Goal: Information Seeking & Learning: Find contact information

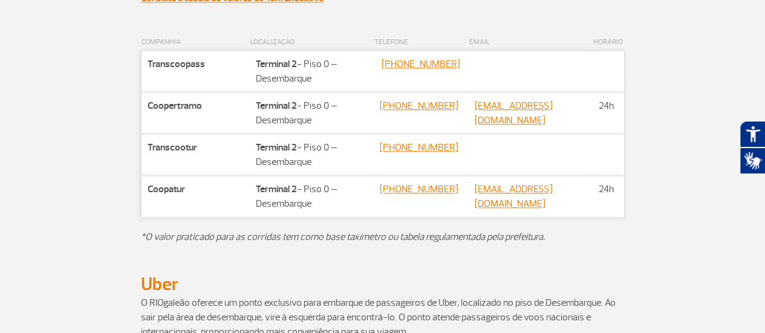
scroll to position [633, 0]
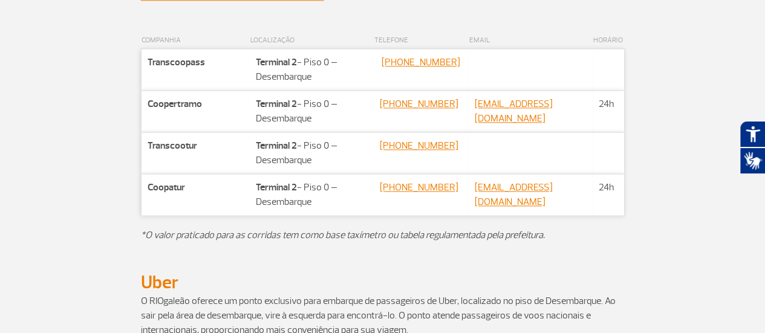
click at [385, 31] on p at bounding box center [383, 18] width 484 height 29
click at [564, 28] on p at bounding box center [383, 18] width 484 height 29
drag, startPoint x: 148, startPoint y: 120, endPoint x: 206, endPoint y: 114, distance: 58.4
click at [206, 114] on td "Companhia Coopertramo" at bounding box center [195, 112] width 109 height 42
drag, startPoint x: 313, startPoint y: 133, endPoint x: 257, endPoint y: 139, distance: 56.0
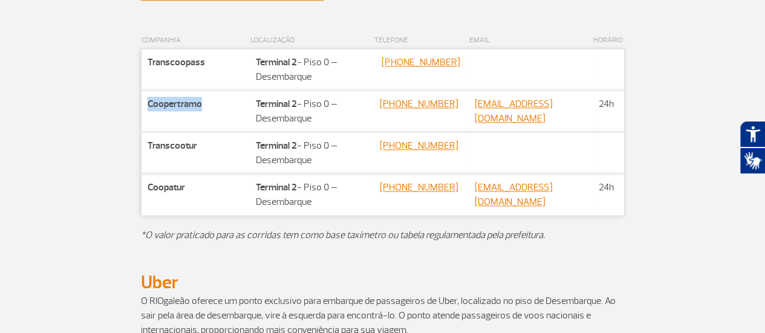
click at [257, 132] on td "Localização Terminal 2 - Piso 0 – [GEOGRAPHIC_DATA]" at bounding box center [312, 112] width 124 height 42
click at [279, 49] on th "LOCALIZAÇÃO" at bounding box center [312, 41] width 124 height 16
drag, startPoint x: 209, startPoint y: 121, endPoint x: 168, endPoint y: 128, distance: 41.7
click at [168, 128] on td "Companhia Coopertramo" at bounding box center [195, 112] width 109 height 42
click at [209, 117] on td "Companhia Coopertramo" at bounding box center [195, 112] width 109 height 42
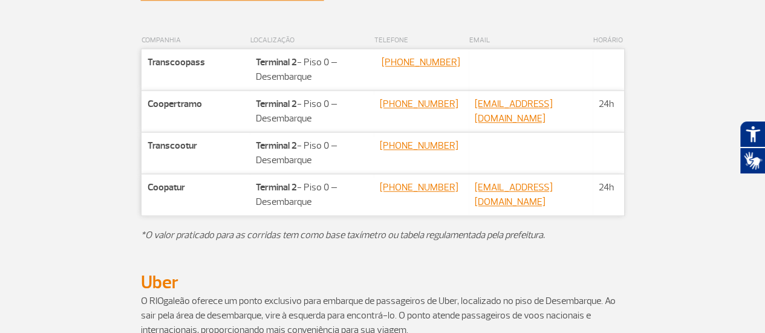
click at [621, 49] on th "HORÁRIO" at bounding box center [608, 41] width 31 height 16
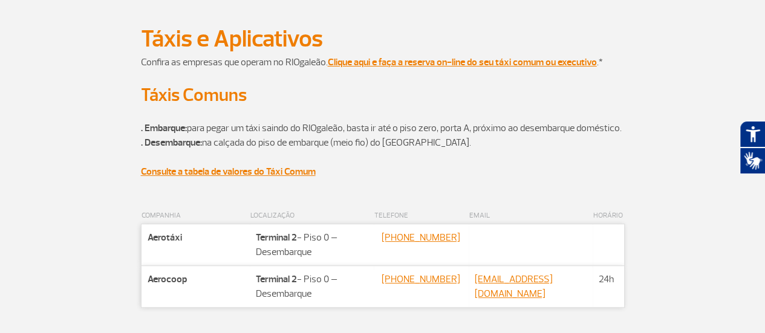
scroll to position [0, 0]
